Goal: Task Accomplishment & Management: Use online tool/utility

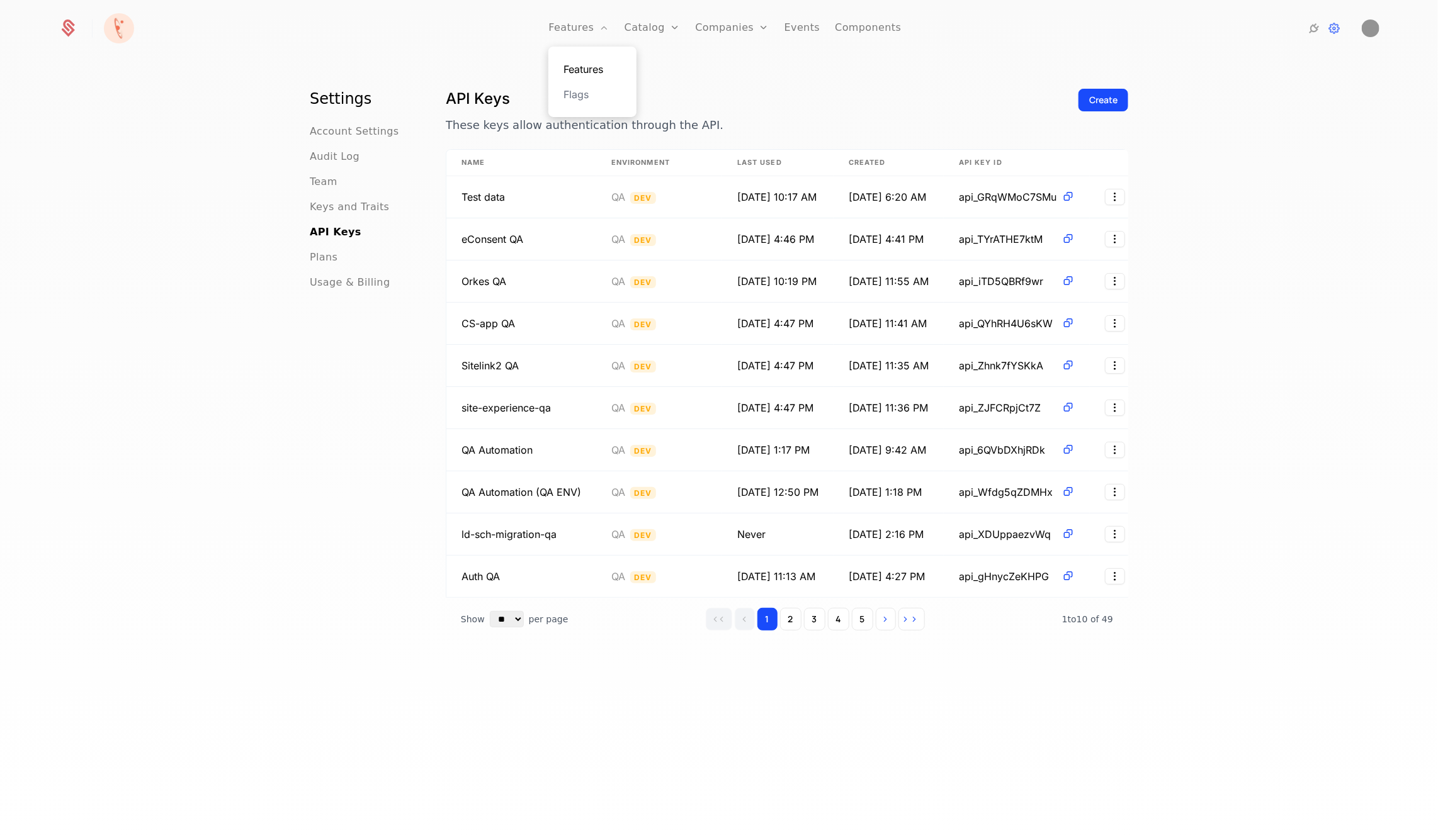
click at [592, 66] on link "Features" at bounding box center [592, 69] width 58 height 15
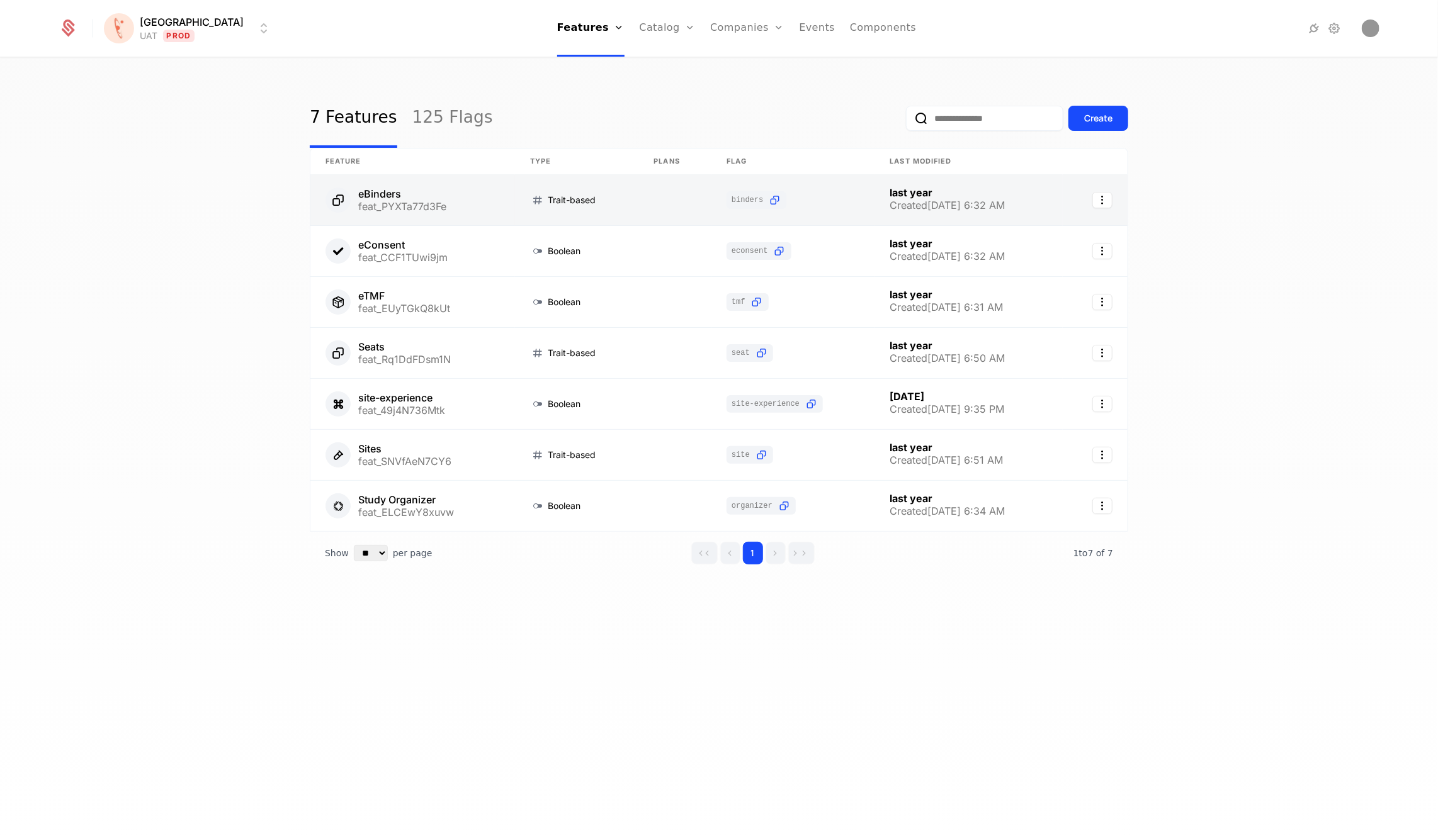
click at [417, 202] on link at bounding box center [413, 200] width 205 height 51
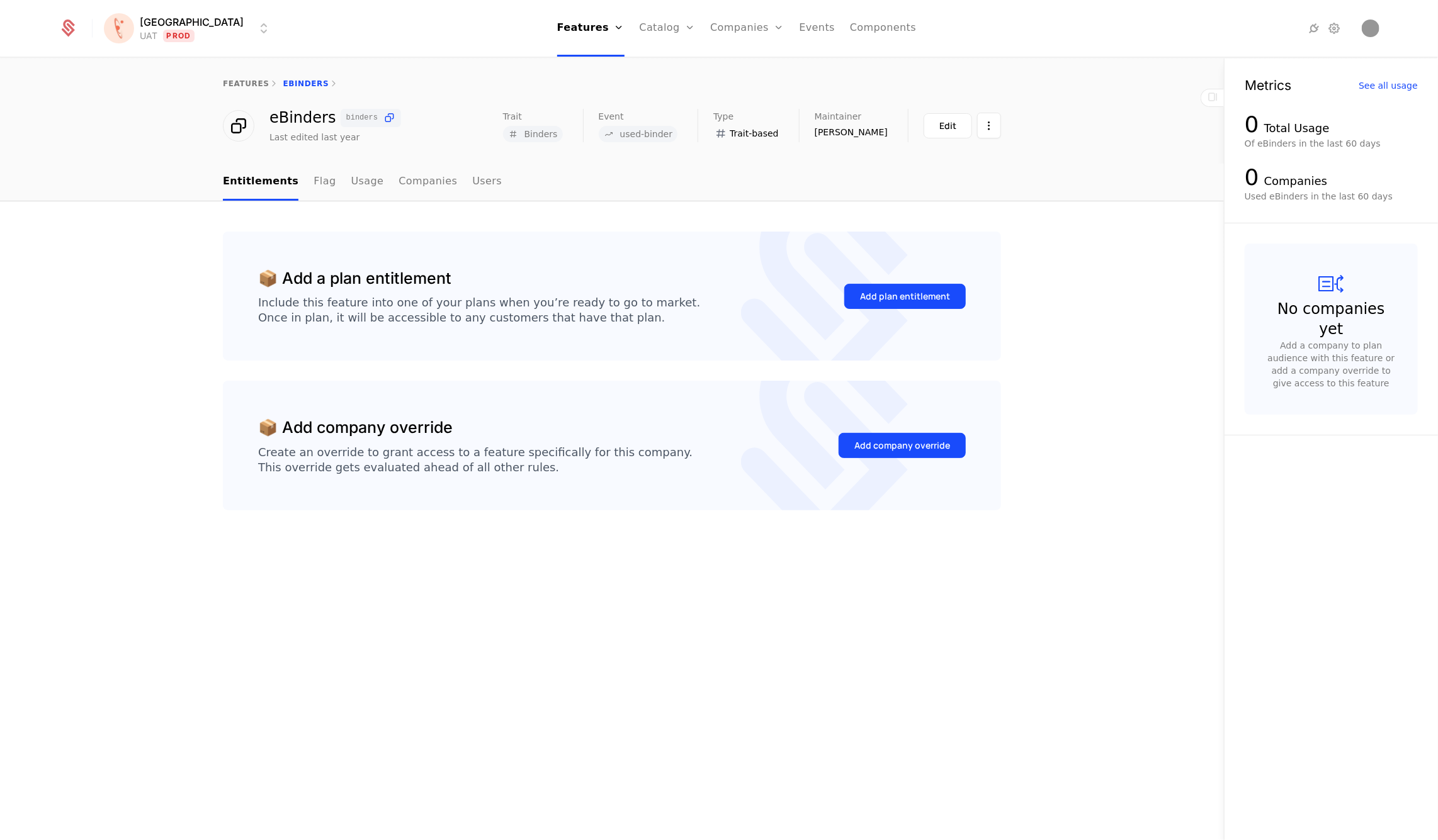
click at [237, 77] on div "features eBinders" at bounding box center [612, 84] width 1224 height 51
click at [236, 87] on link "features" at bounding box center [246, 83] width 47 height 9
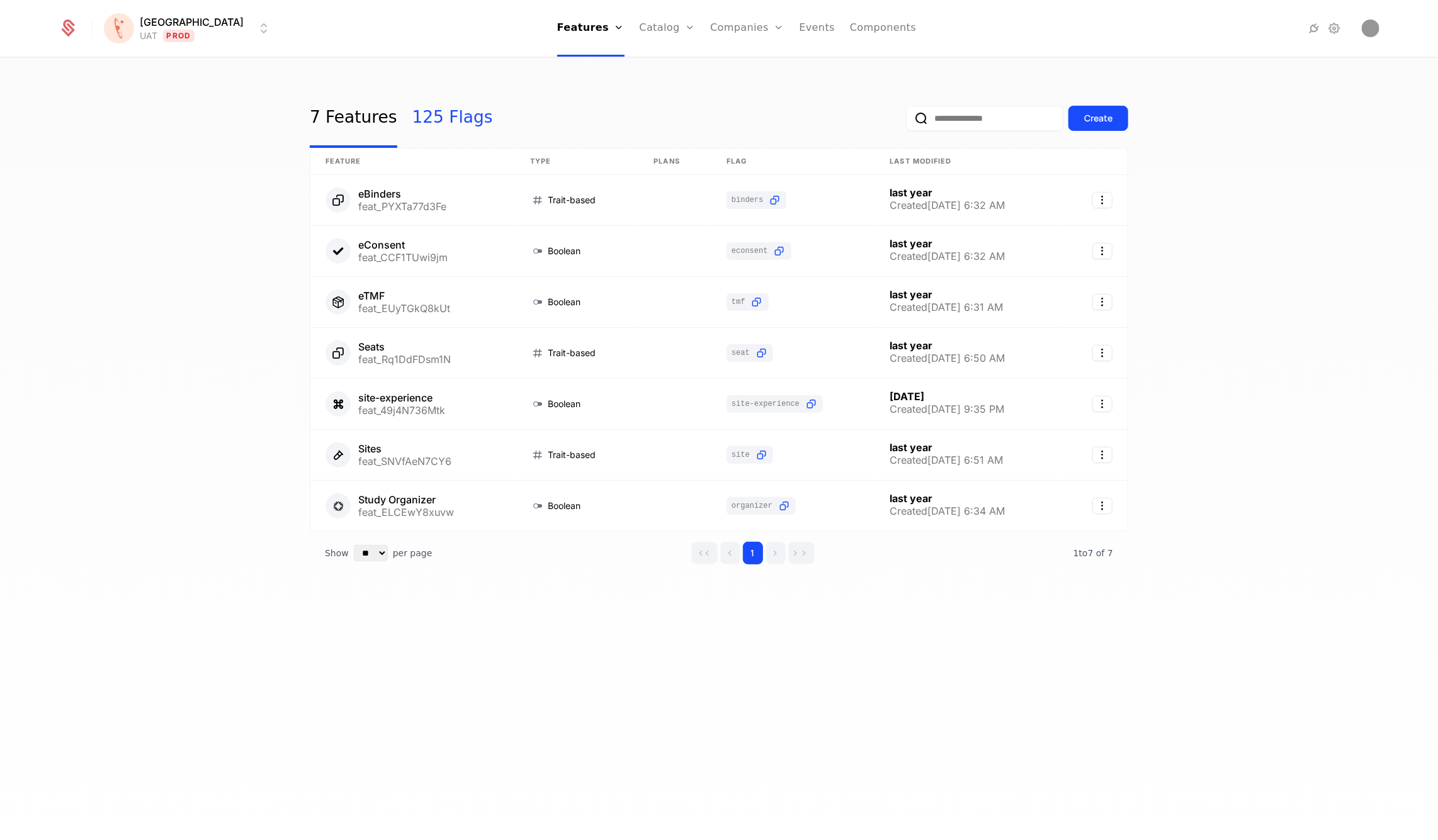
click at [447, 119] on link "125 Flags" at bounding box center [453, 118] width 81 height 59
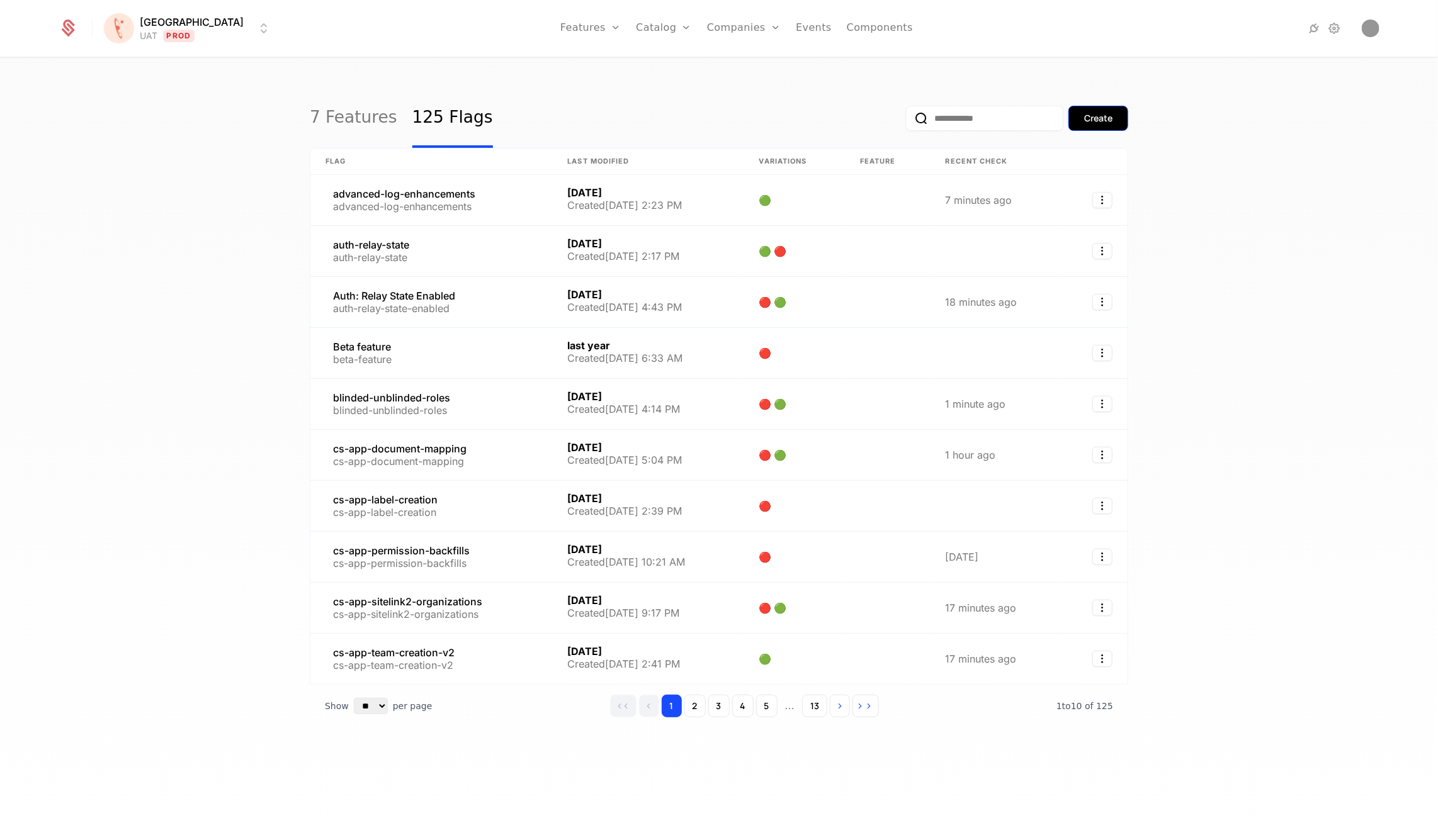
click at [1103, 121] on div "Create" at bounding box center [1098, 119] width 28 height 13
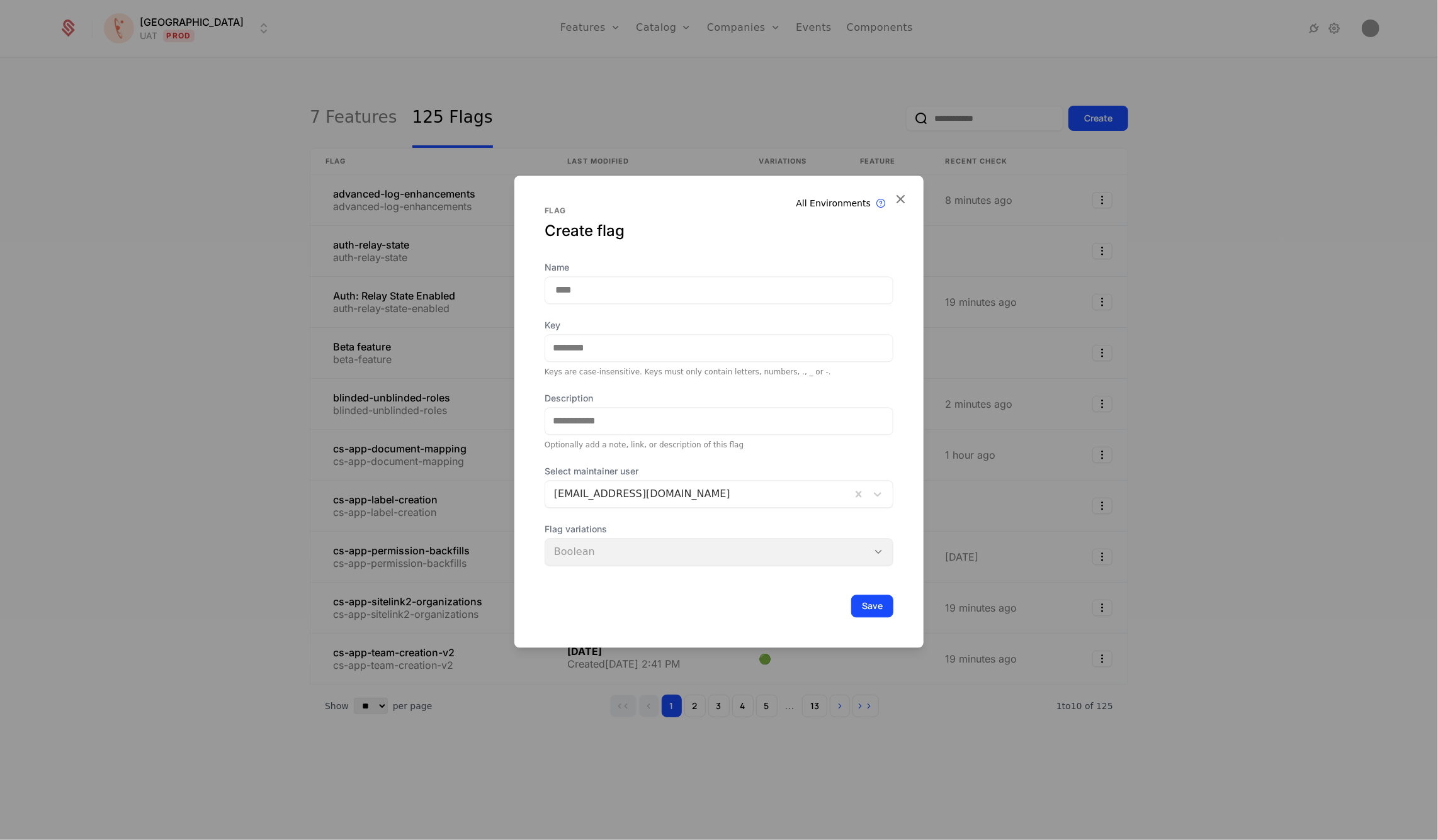
click at [617, 291] on input "Name" at bounding box center [719, 290] width 349 height 28
paste input "**********"
type input "**********"
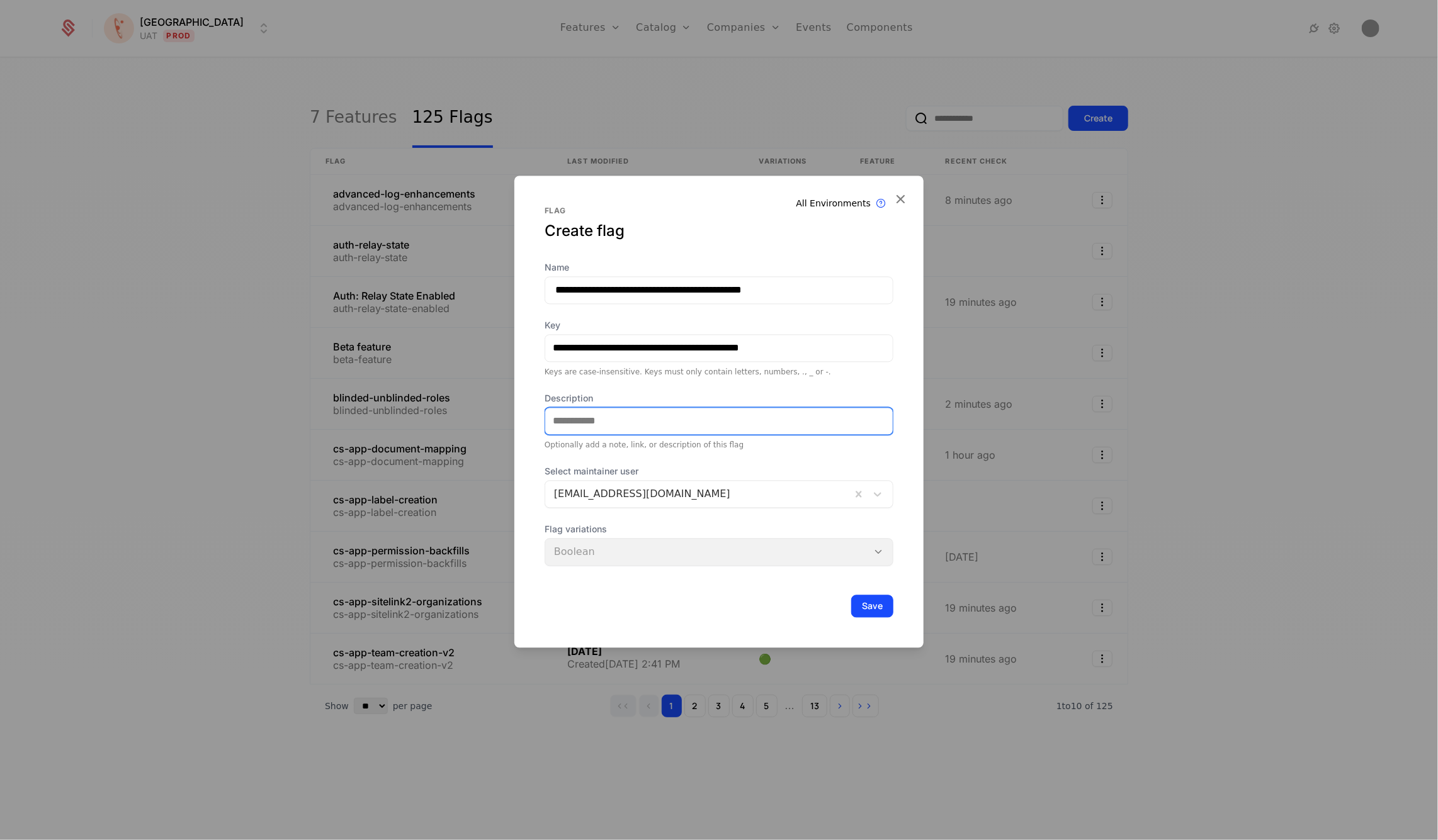
click at [754, 424] on input "Description" at bounding box center [719, 420] width 348 height 26
click at [878, 608] on button "Save" at bounding box center [872, 606] width 42 height 23
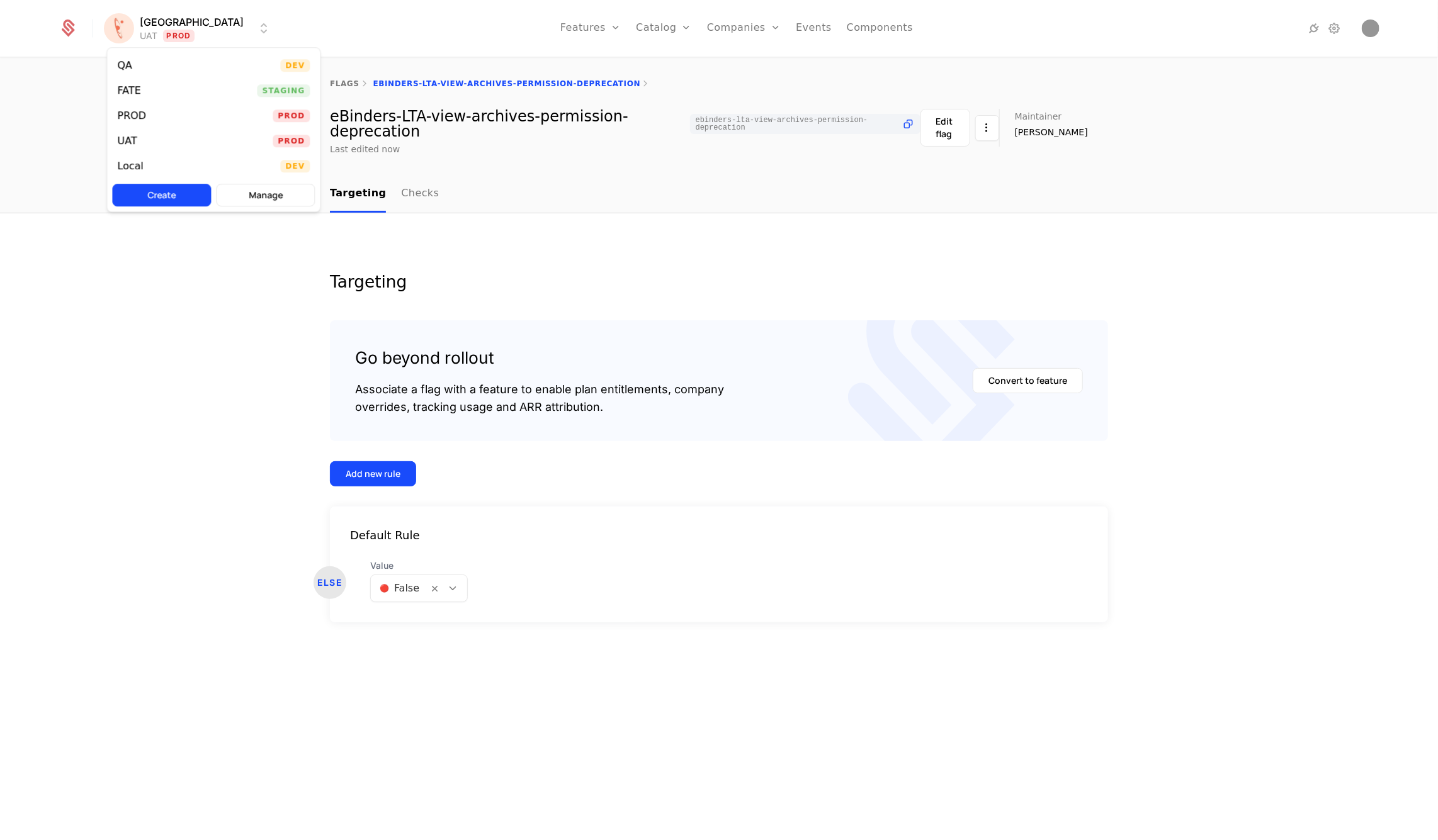
click at [187, 32] on html "[PERSON_NAME] Prod Features Features Flags Catalog Plans Add Ons Credits Config…" at bounding box center [719, 420] width 1438 height 840
click at [209, 160] on div "Local Dev" at bounding box center [213, 166] width 213 height 25
click at [398, 477] on div "Add new rule" at bounding box center [372, 474] width 55 height 13
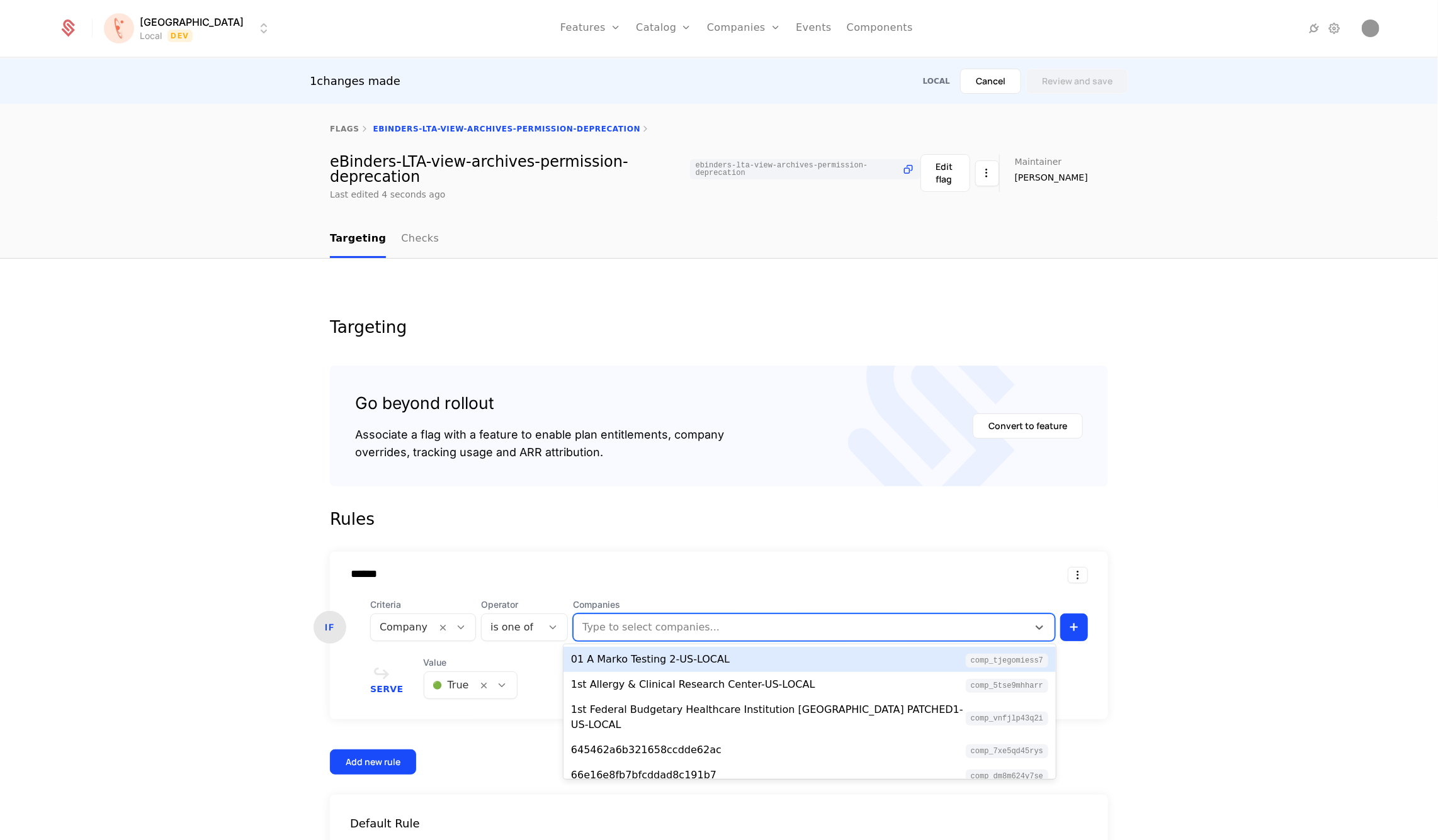
click at [626, 626] on div at bounding box center [802, 627] width 437 height 17
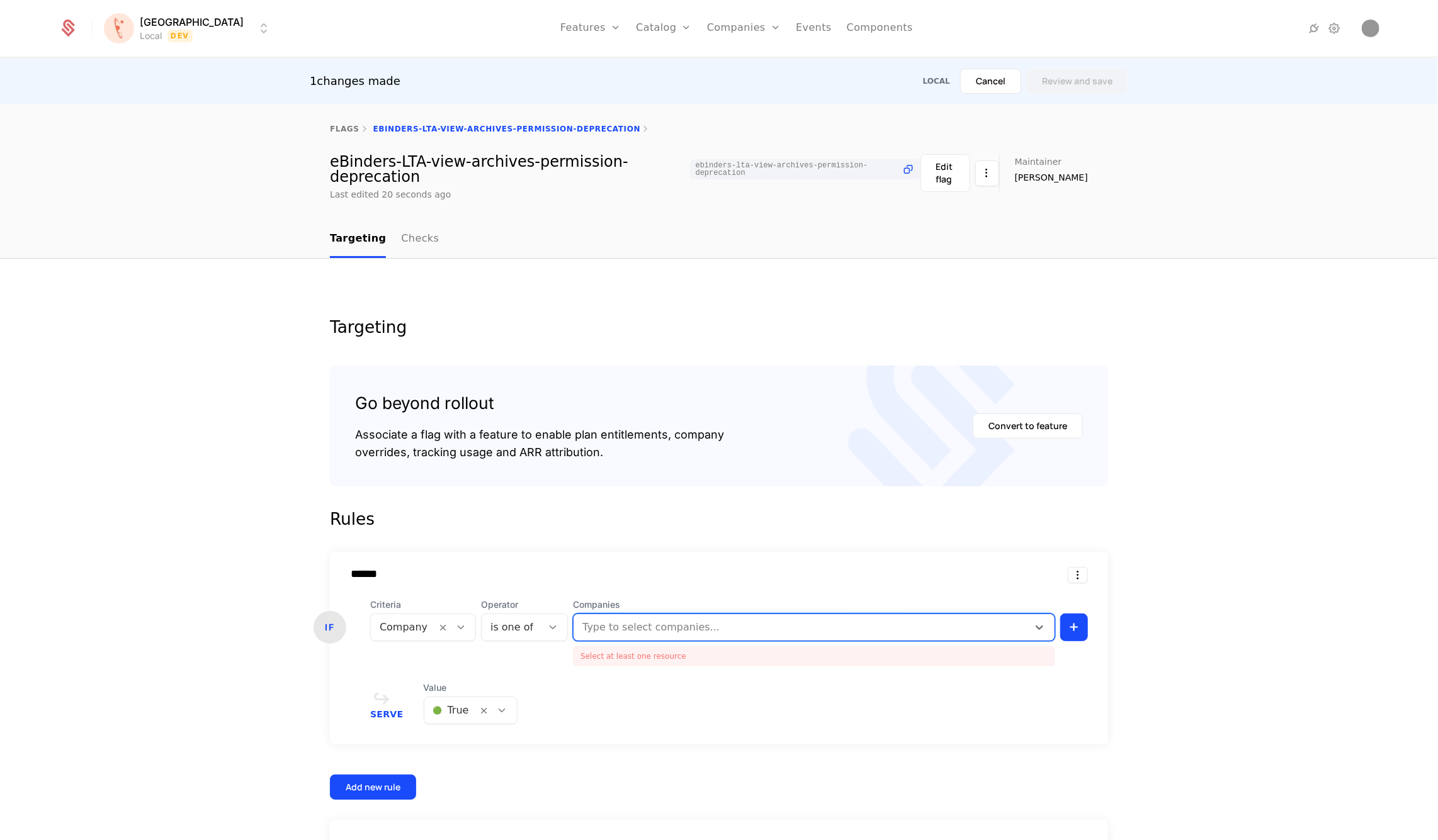
click at [707, 627] on div at bounding box center [802, 627] width 437 height 17
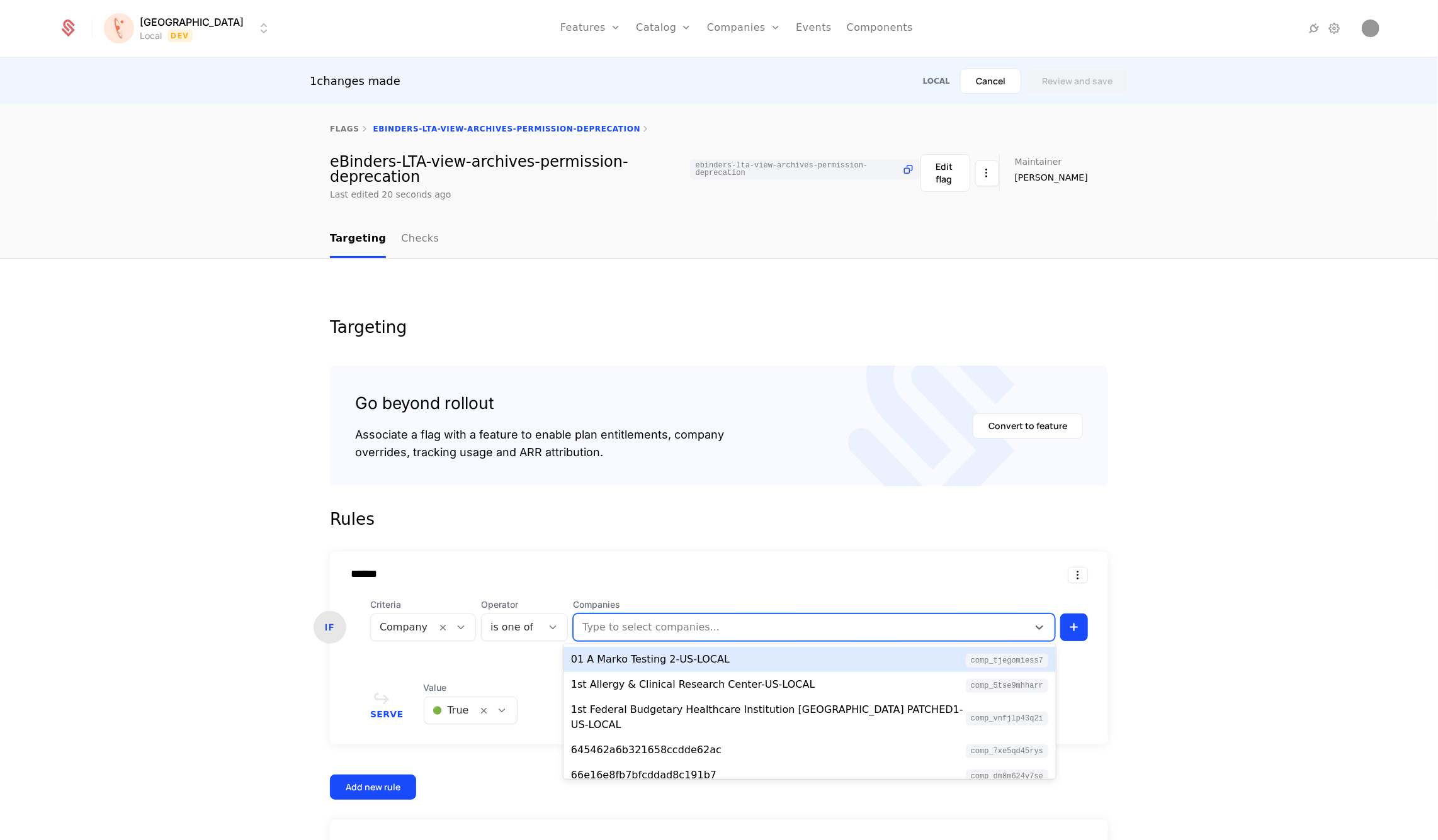
paste input "**********"
type input "**********"
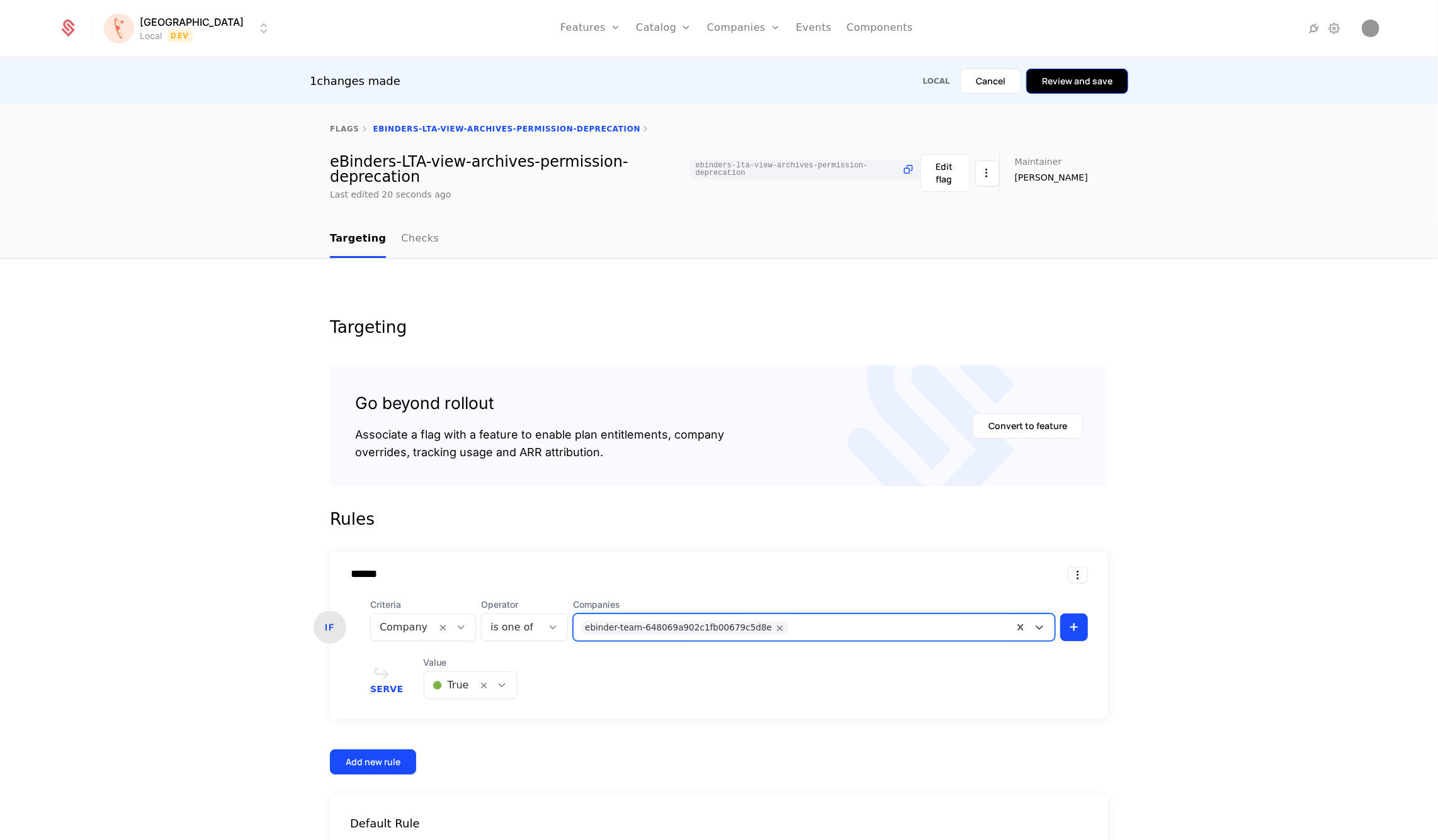
click at [1085, 87] on button "Review and save" at bounding box center [1077, 81] width 102 height 25
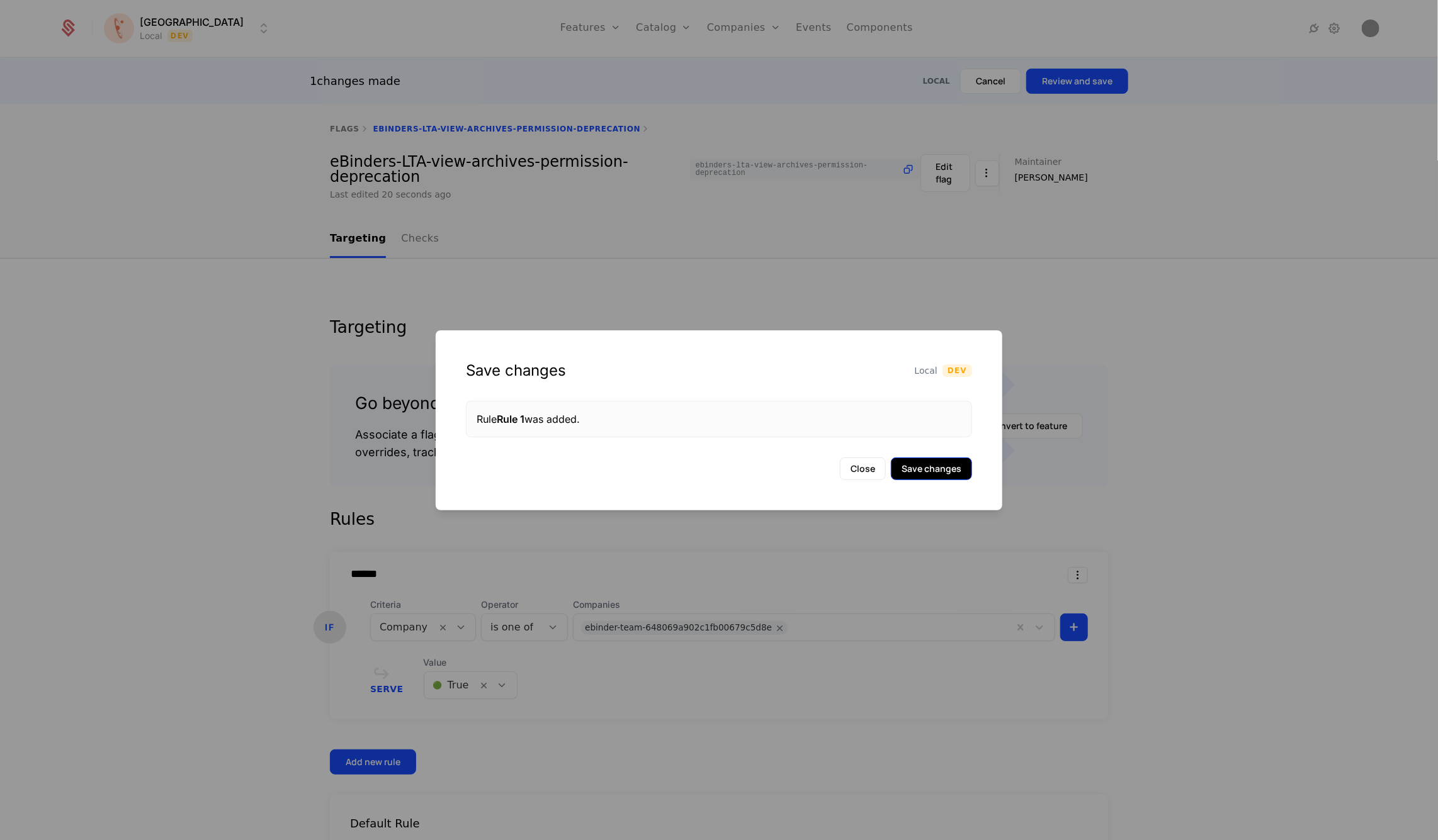
click at [931, 462] on button "Save changes" at bounding box center [931, 469] width 81 height 23
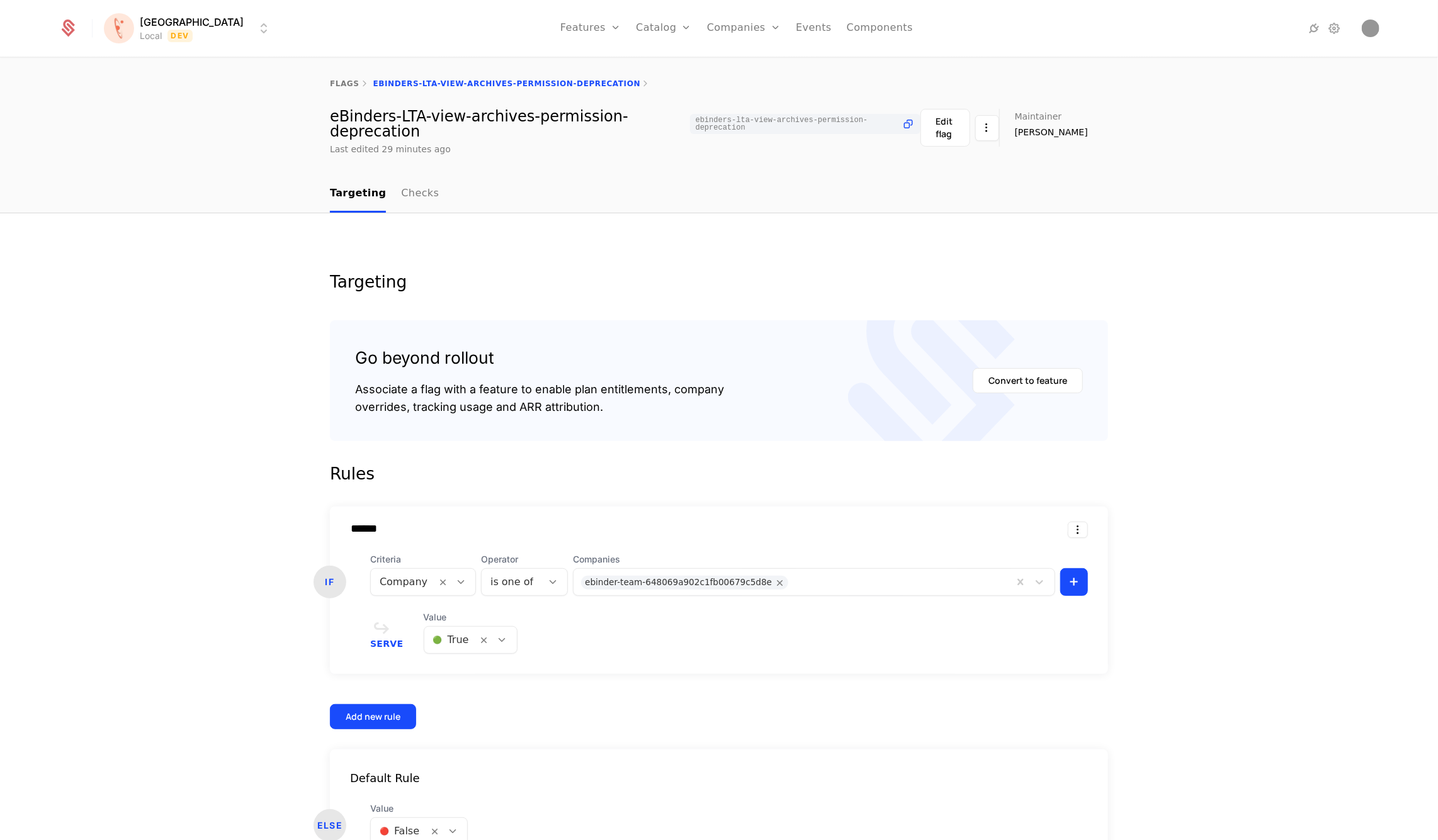
click at [345, 111] on div "eBinders-LTA-view-archives-permission-deprecation [GEOGRAPHIC_DATA]-lta-view-ar…" at bounding box center [625, 124] width 591 height 30
drag, startPoint x: 345, startPoint y: 111, endPoint x: 391, endPoint y: 130, distance: 49.8
click at [391, 130] on div "eBinders-LTA-view-archives-permission-deprecation [GEOGRAPHIC_DATA]-lta-view-ar…" at bounding box center [625, 124] width 591 height 30
copy div "eBinders-LTA-view-archives-permission-deprecation"
